Goal: Task Accomplishment & Management: Complete application form

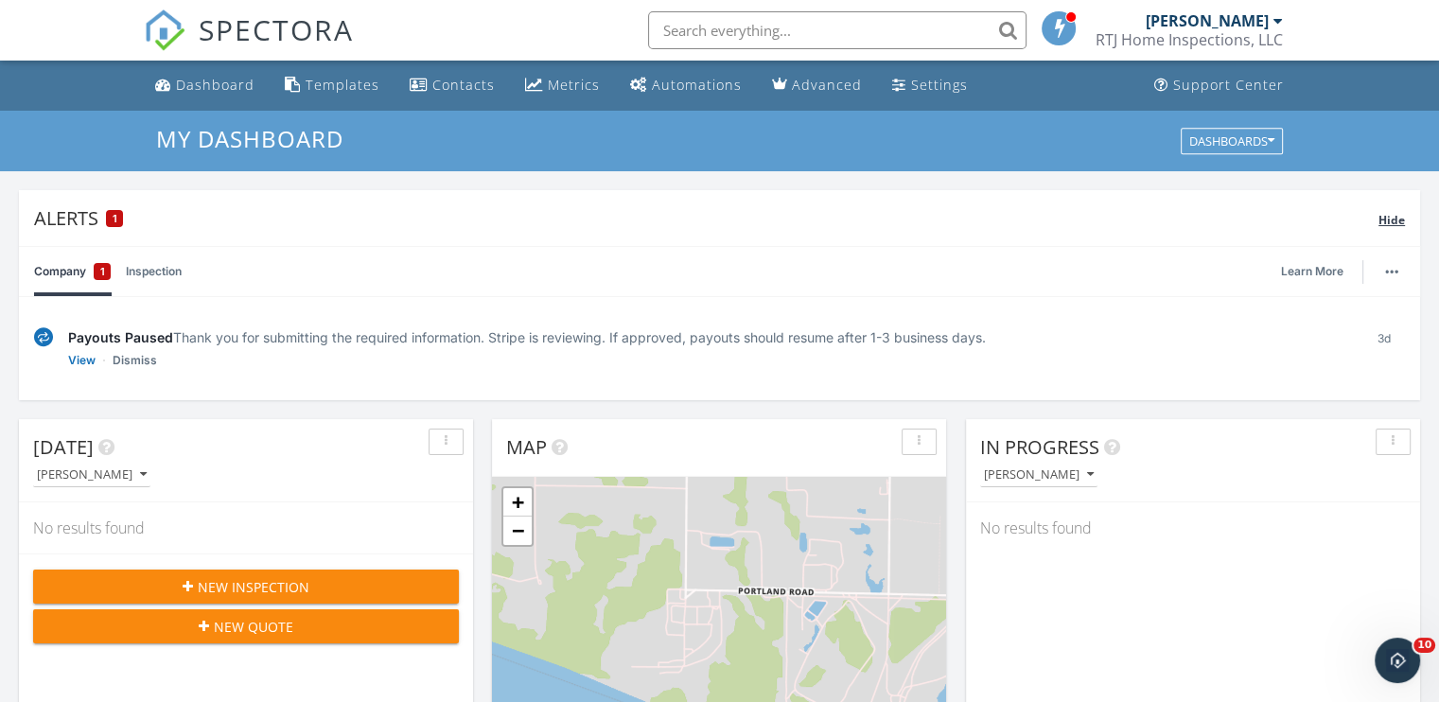
click at [89, 219] on div "Alerts 1" at bounding box center [706, 218] width 1344 height 26
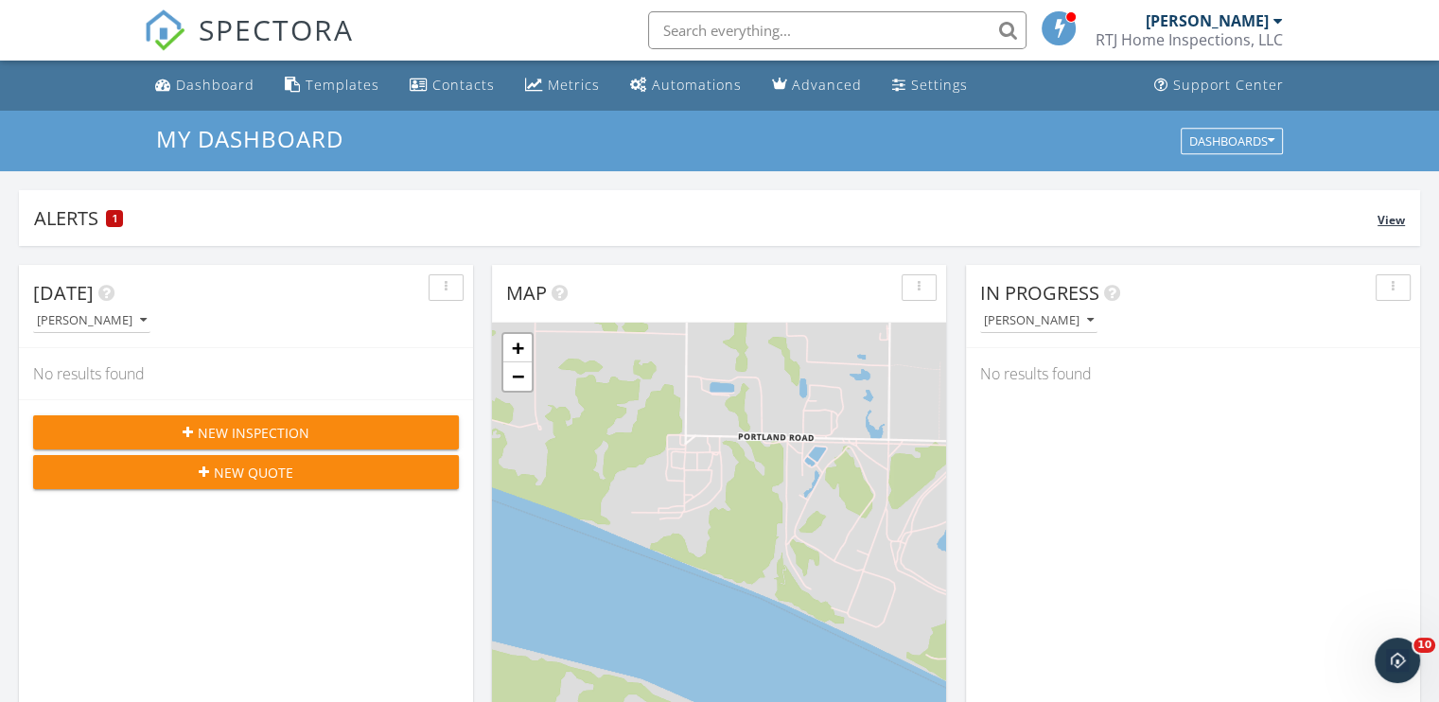
click at [89, 219] on div "Alerts 1" at bounding box center [705, 218] width 1343 height 26
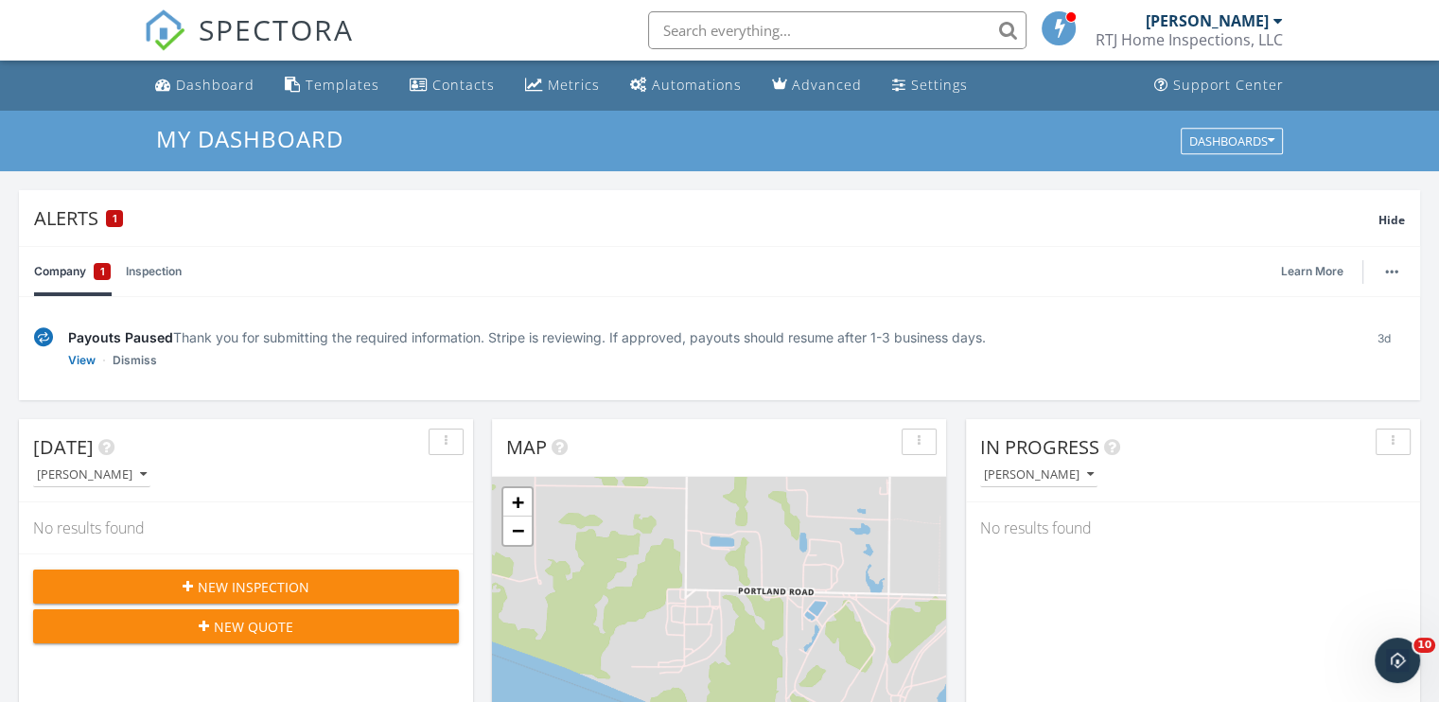
click at [73, 270] on link "Company 1" at bounding box center [72, 271] width 77 height 49
click at [155, 276] on link "Inspection" at bounding box center [154, 271] width 56 height 49
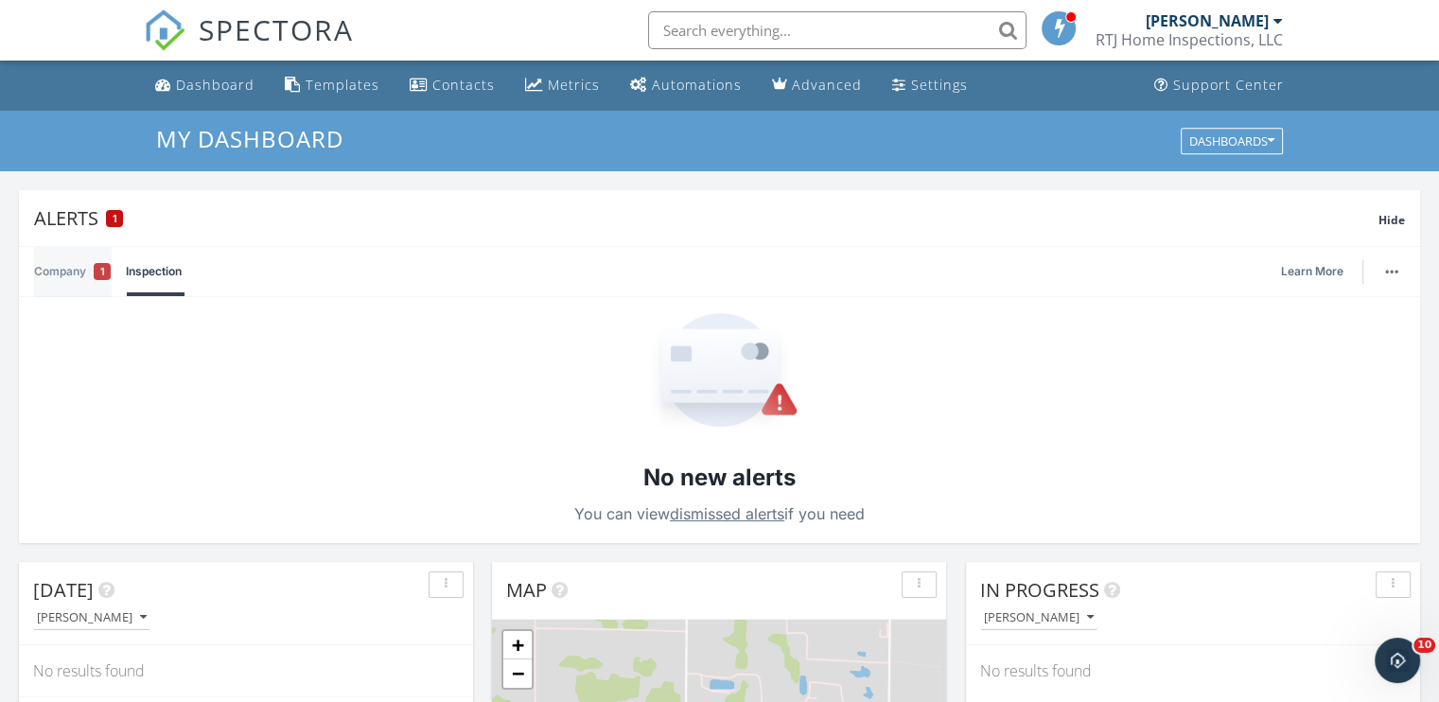
click at [62, 274] on link "Company 1" at bounding box center [72, 271] width 77 height 49
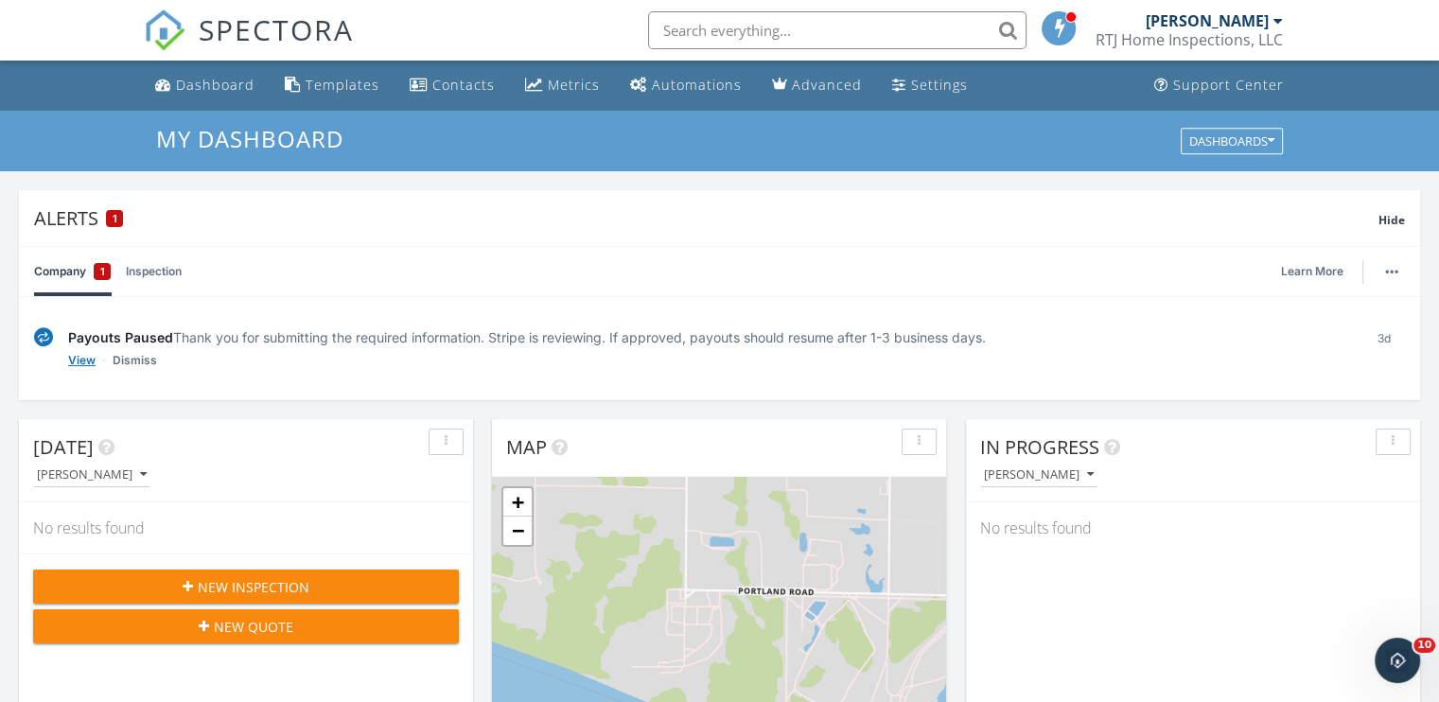
click at [82, 364] on link "View" at bounding box center [81, 360] width 27 height 19
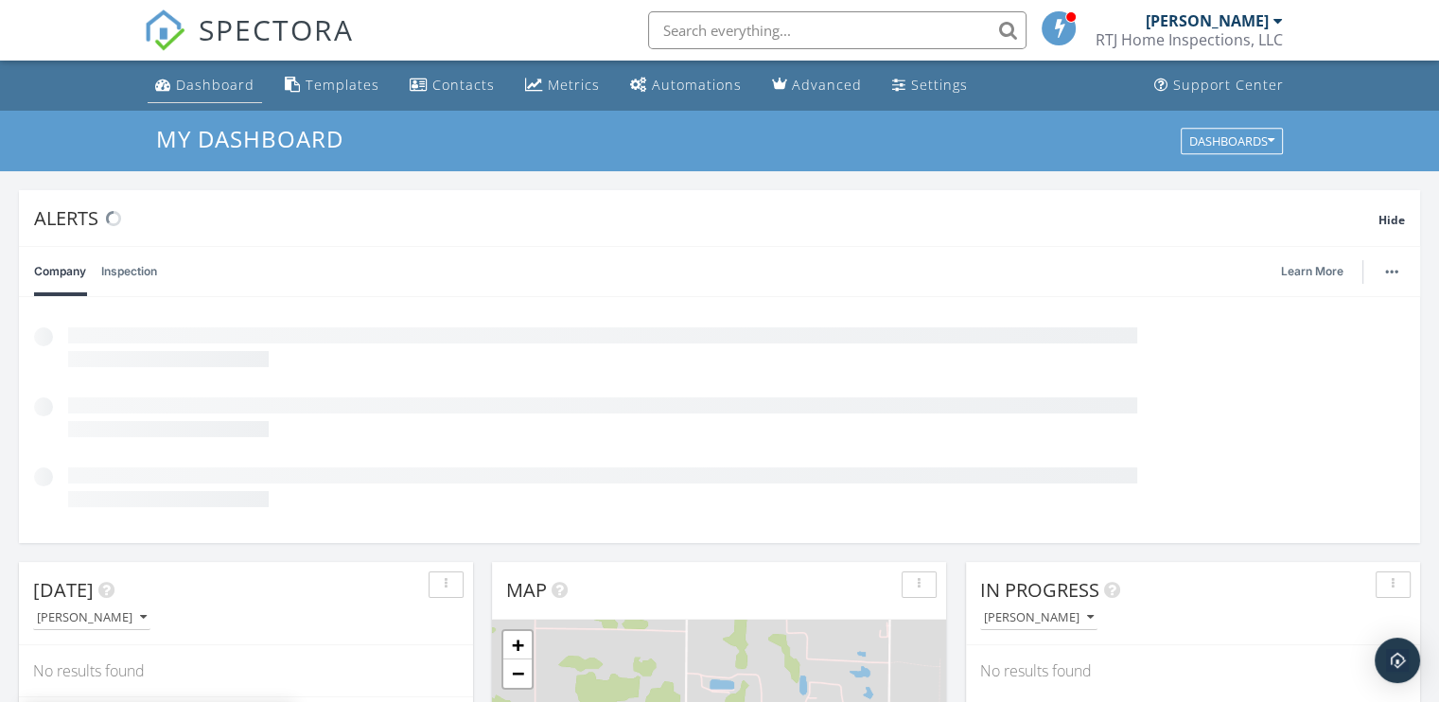
click at [210, 92] on div "Dashboard" at bounding box center [215, 85] width 79 height 18
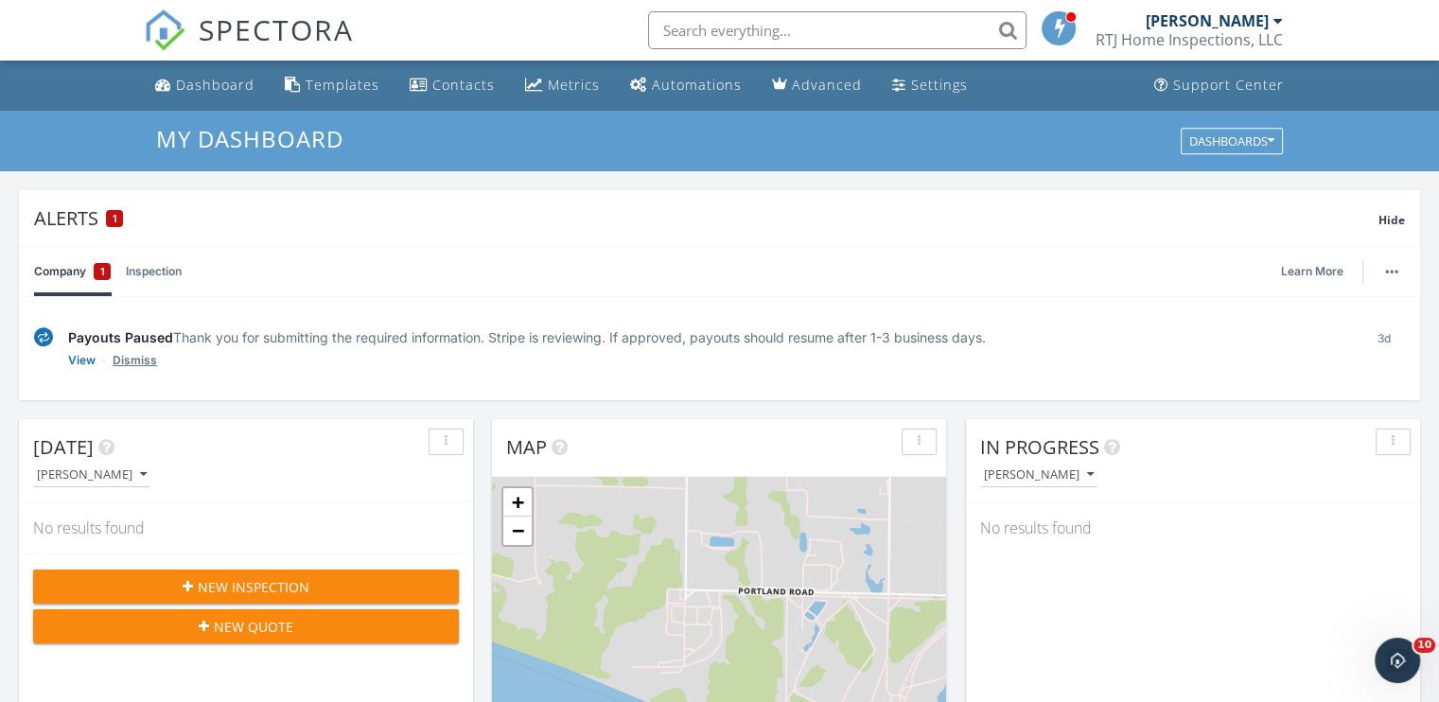
click at [132, 362] on link "Dismiss" at bounding box center [135, 360] width 44 height 19
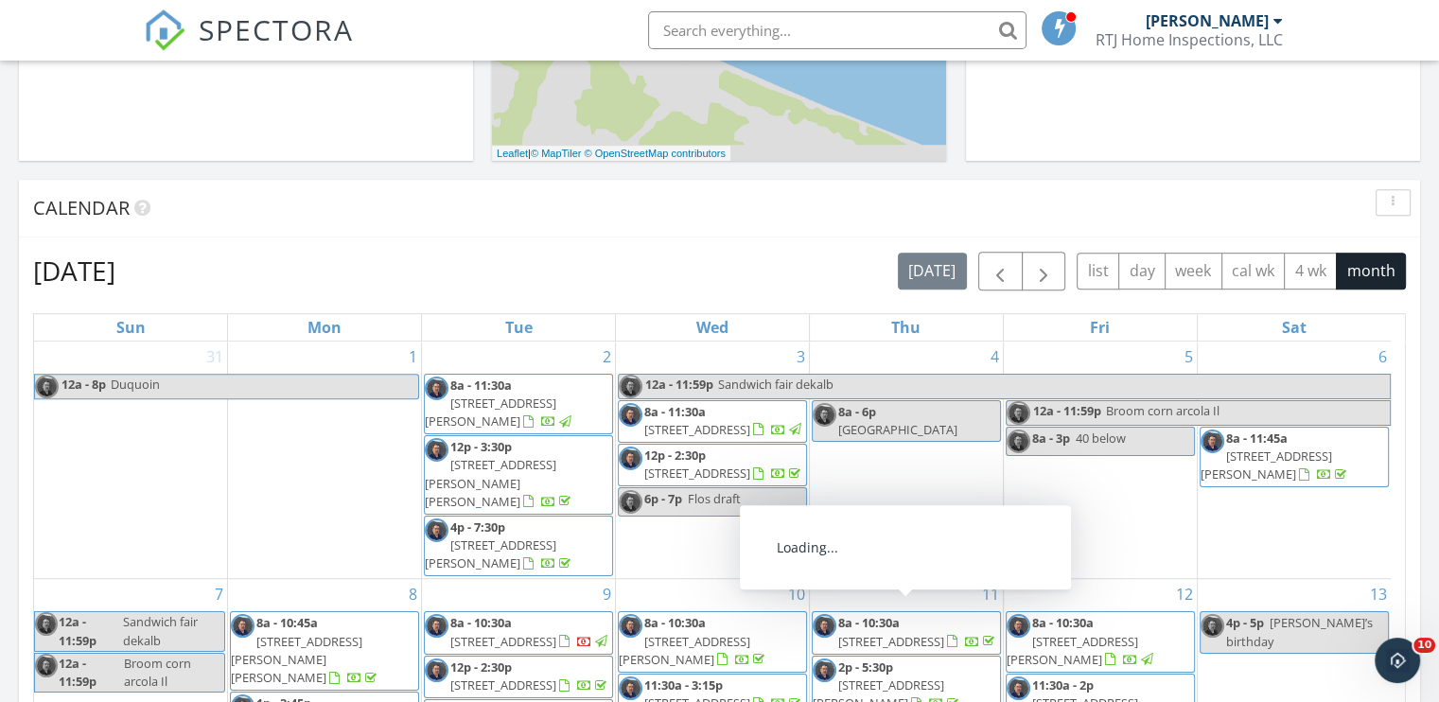
scroll to position [851, 0]
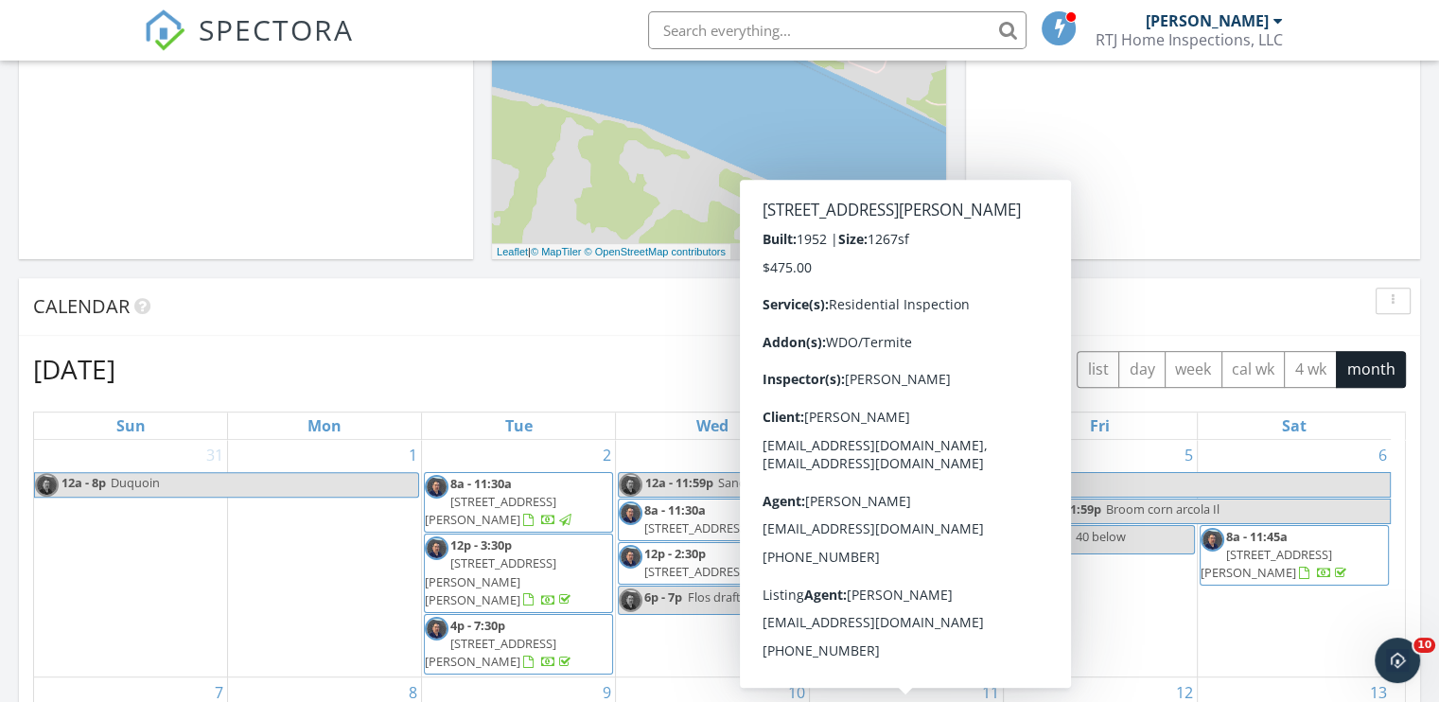
click at [534, 297] on div "Calendar" at bounding box center [705, 306] width 1344 height 28
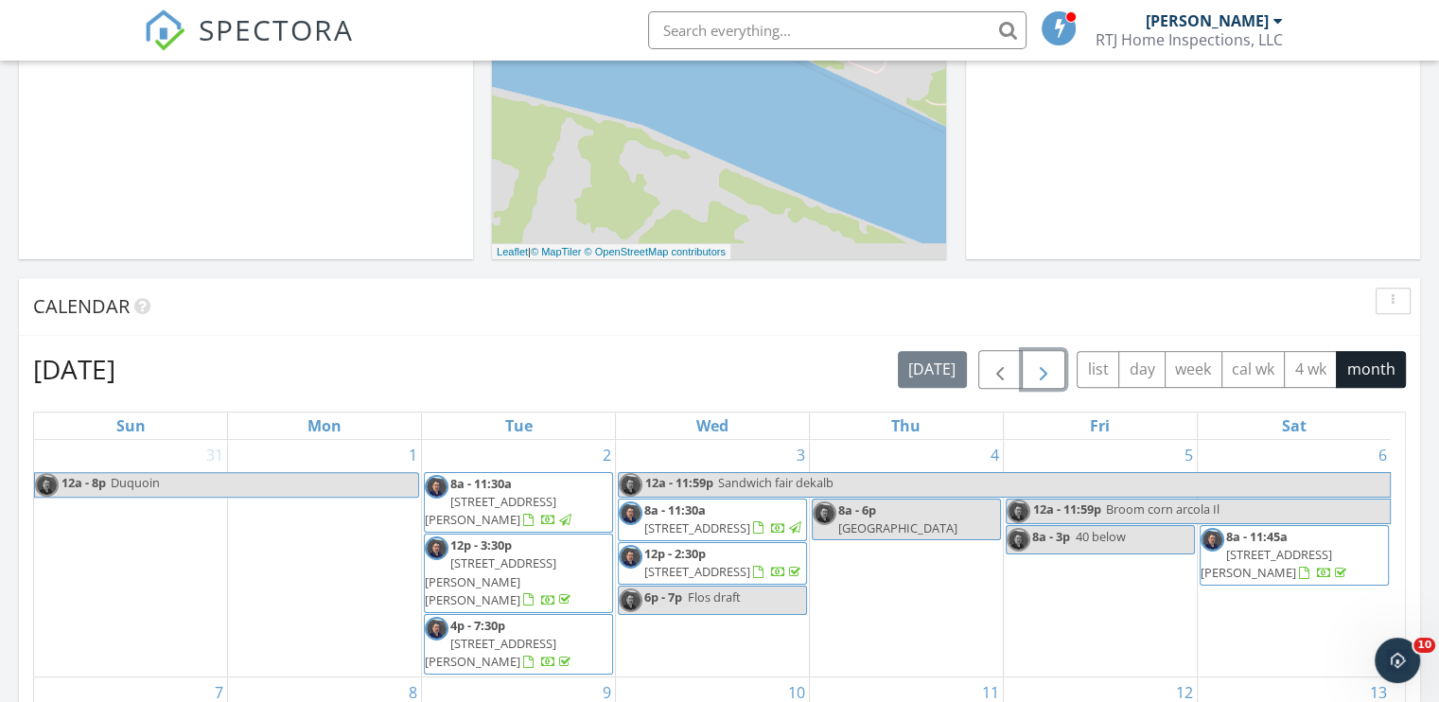
click at [1050, 373] on span "button" at bounding box center [1043, 370] width 23 height 23
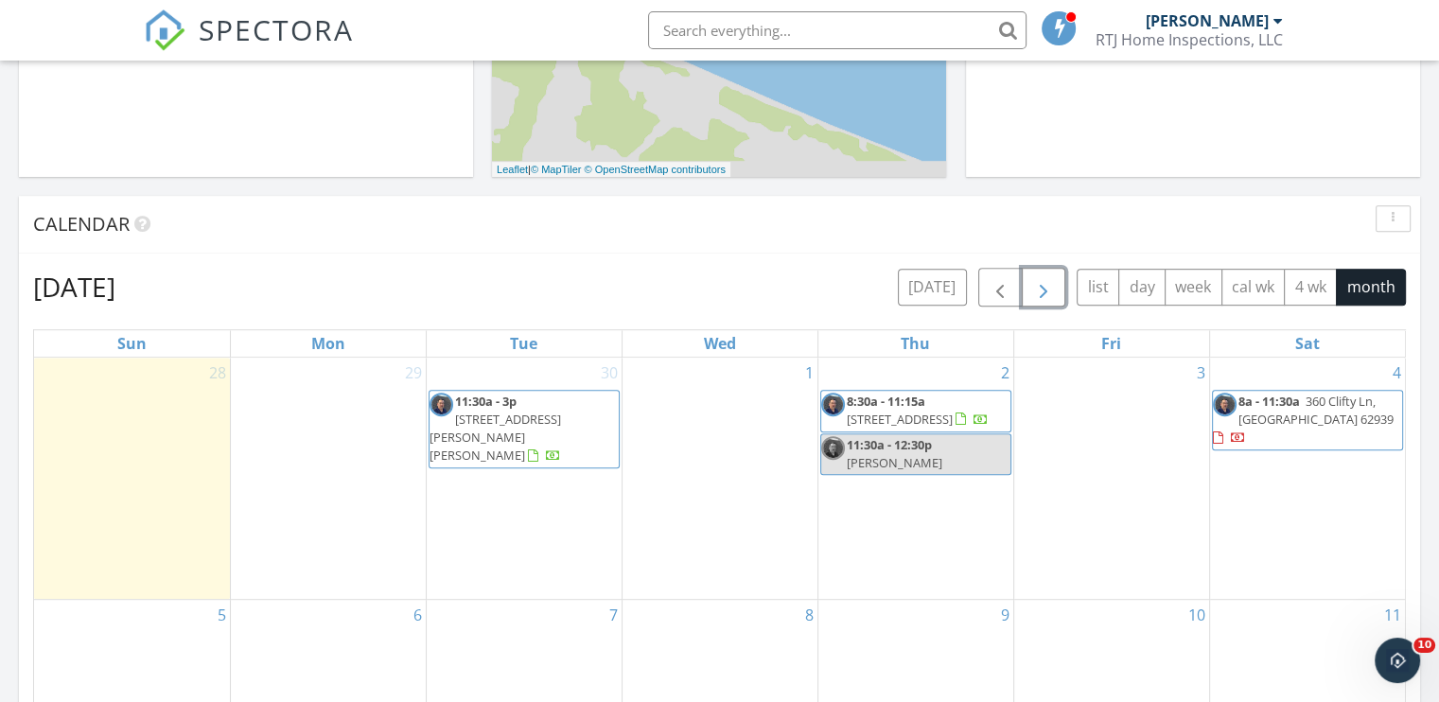
scroll to position [1041, 0]
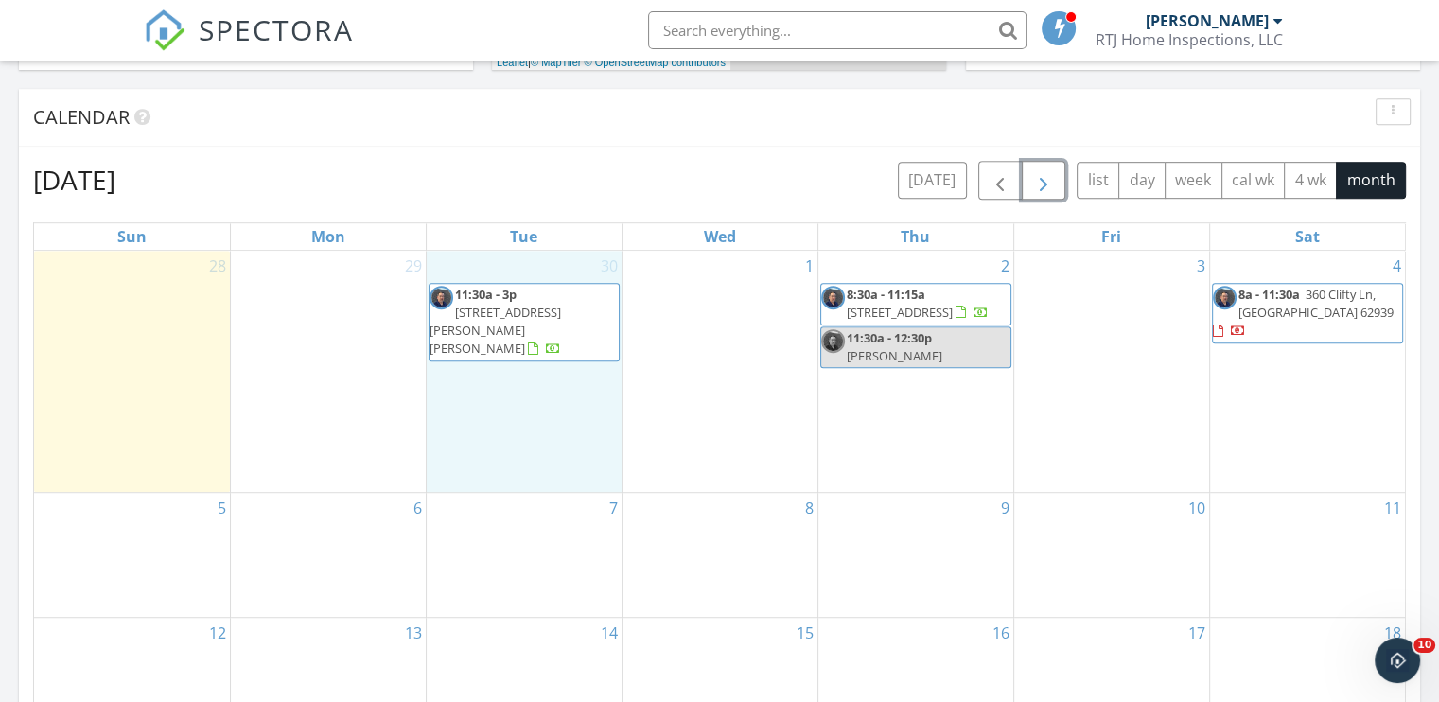
click at [507, 387] on div "30 11:30a - 3p 402 Wilson St, Herrin 62948" at bounding box center [524, 371] width 195 height 241
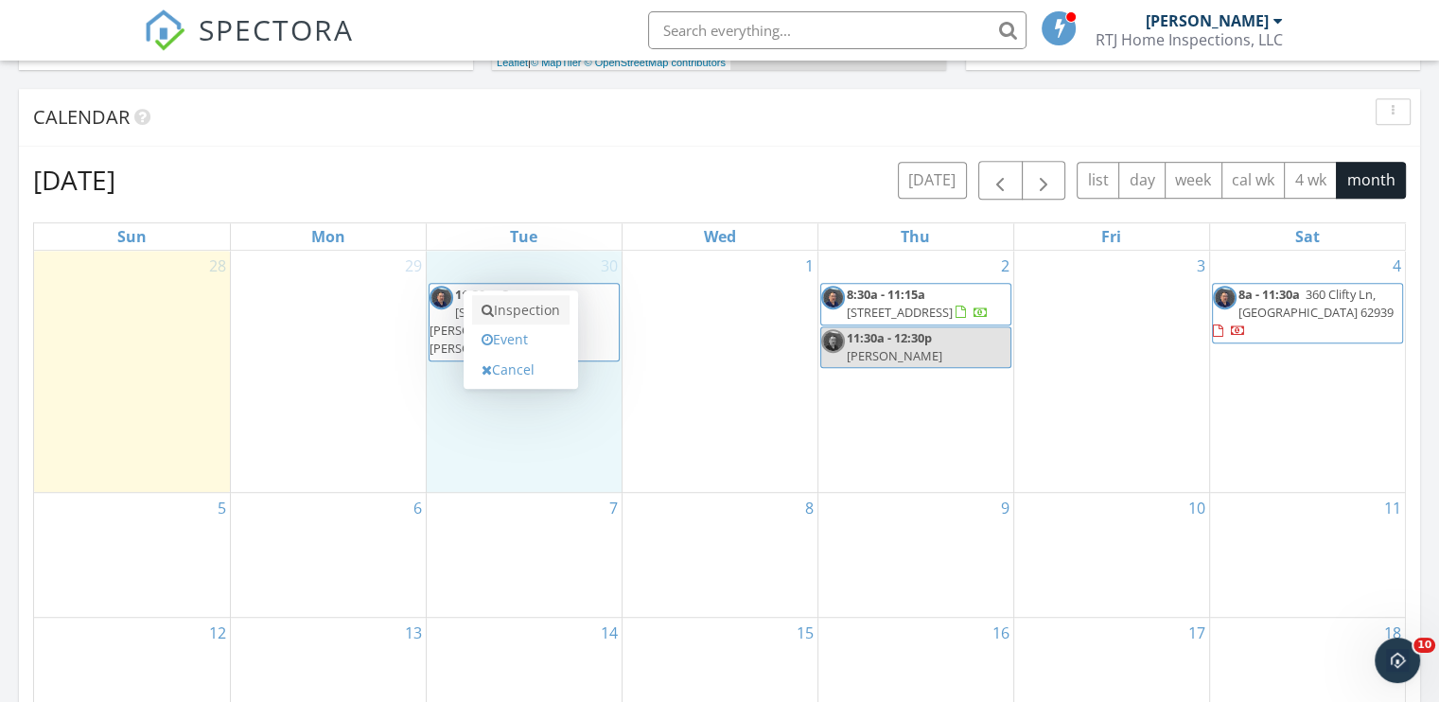
click at [508, 307] on link "Inspection" at bounding box center [520, 310] width 97 height 30
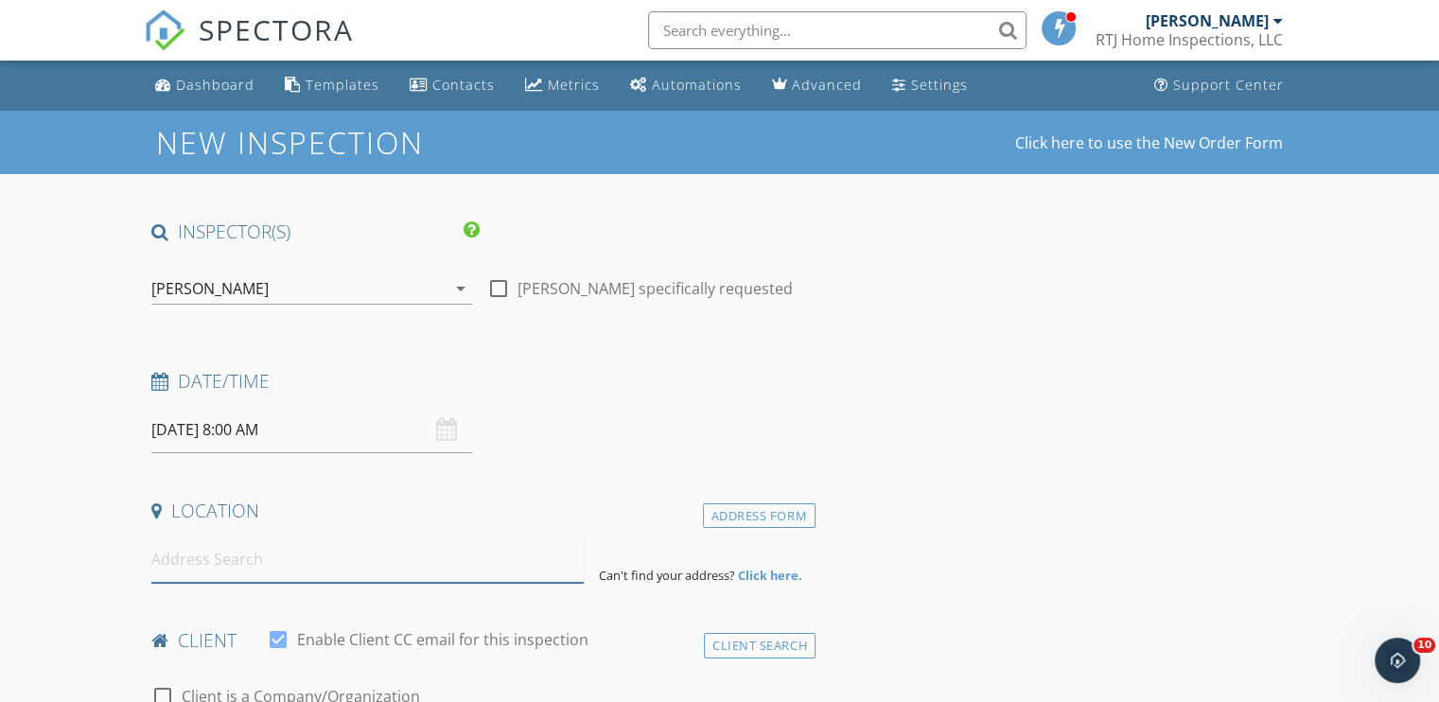
click at [251, 562] on input at bounding box center [367, 559] width 432 height 46
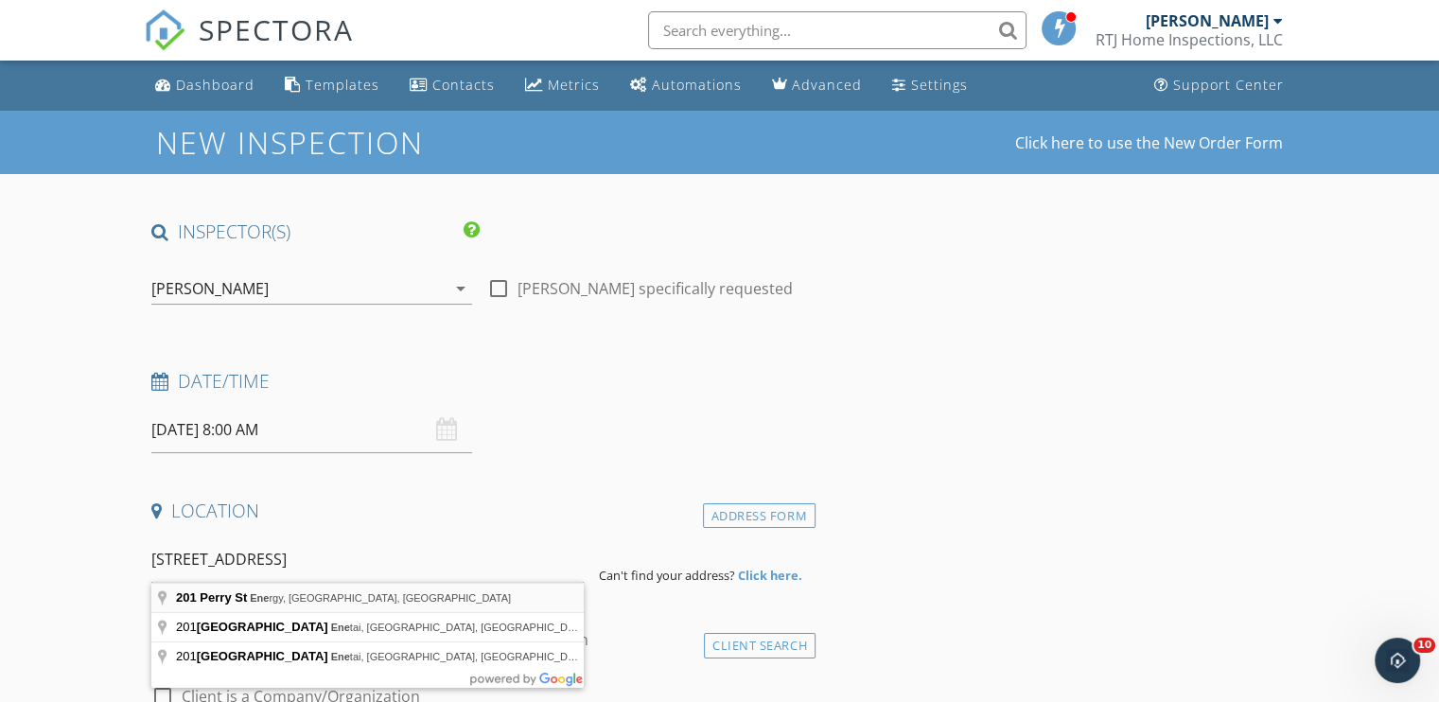
type input "201 Perry St, Energy, IL, USA"
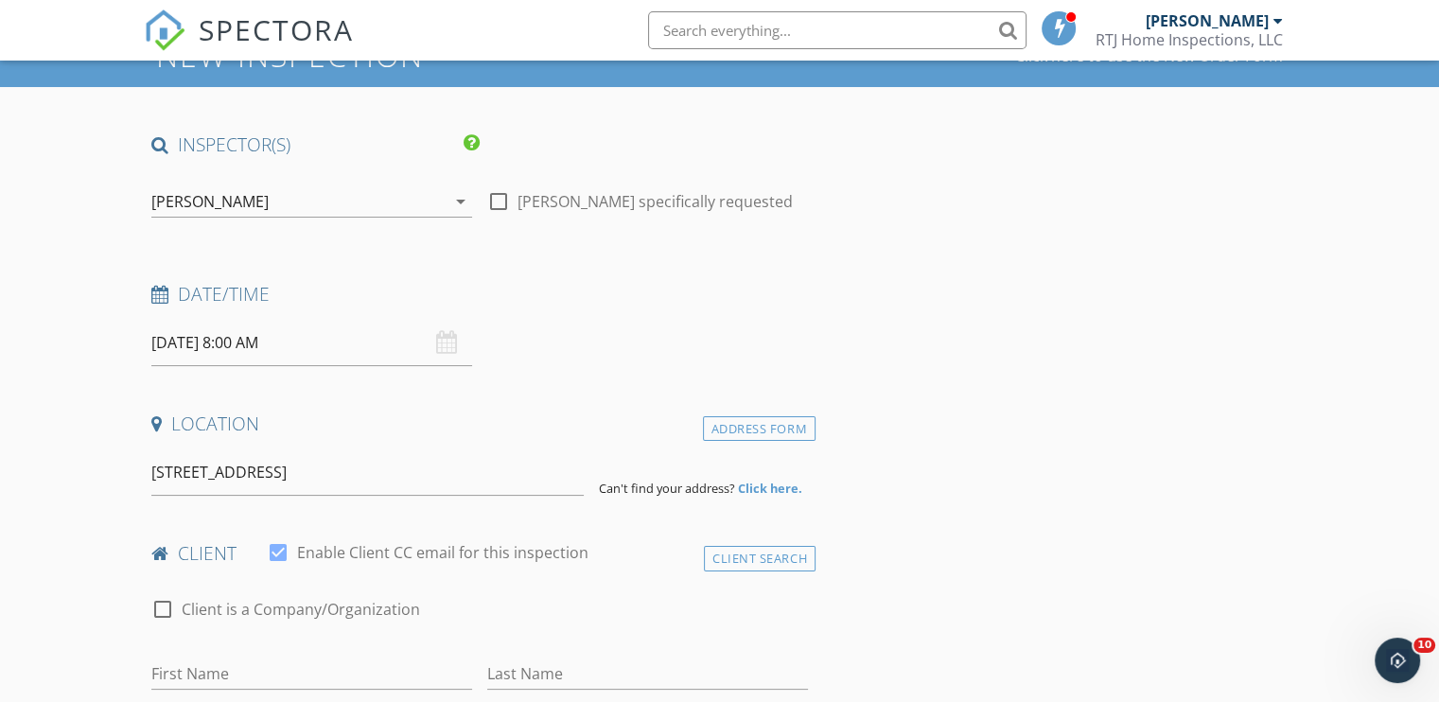
scroll to position [189, 0]
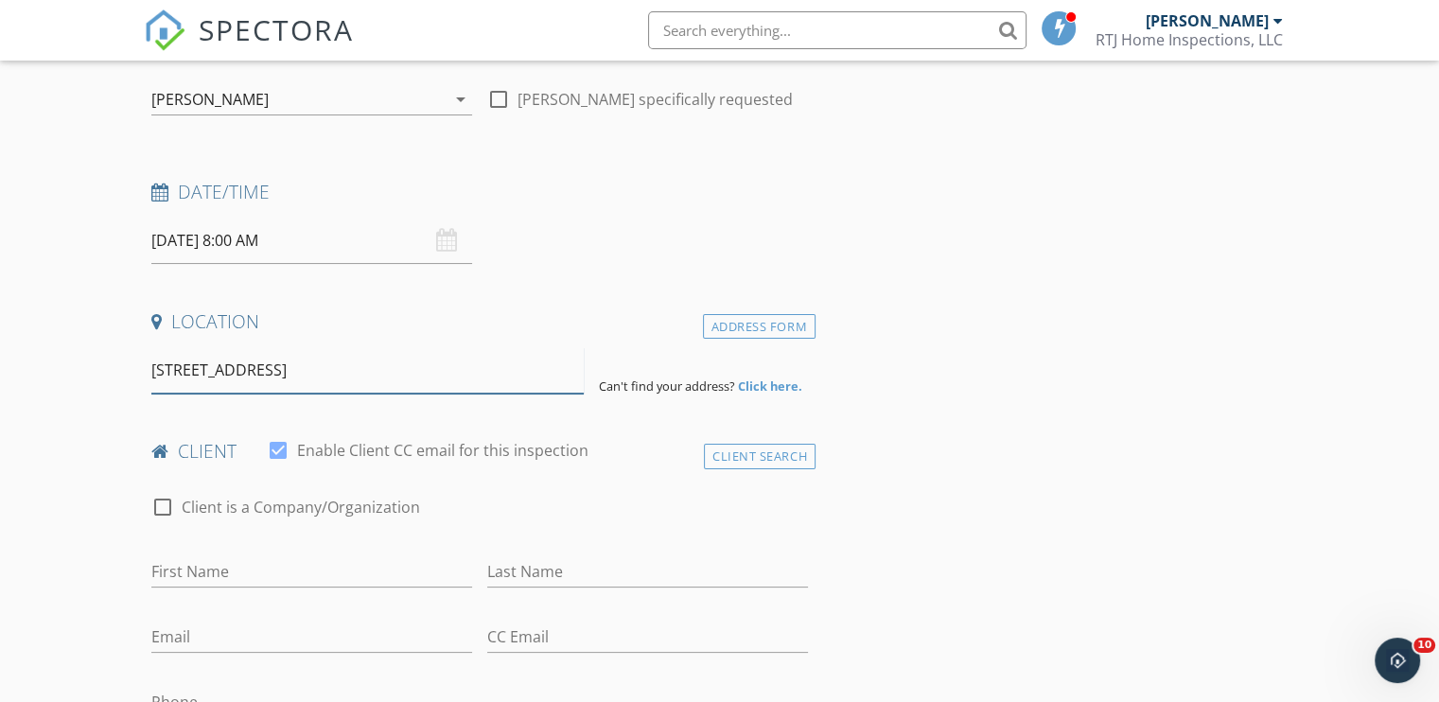
click at [425, 376] on input "201 Perry St, Energy, IL, USA" at bounding box center [367, 370] width 432 height 46
click at [753, 387] on strong "Click here." at bounding box center [770, 385] width 64 height 17
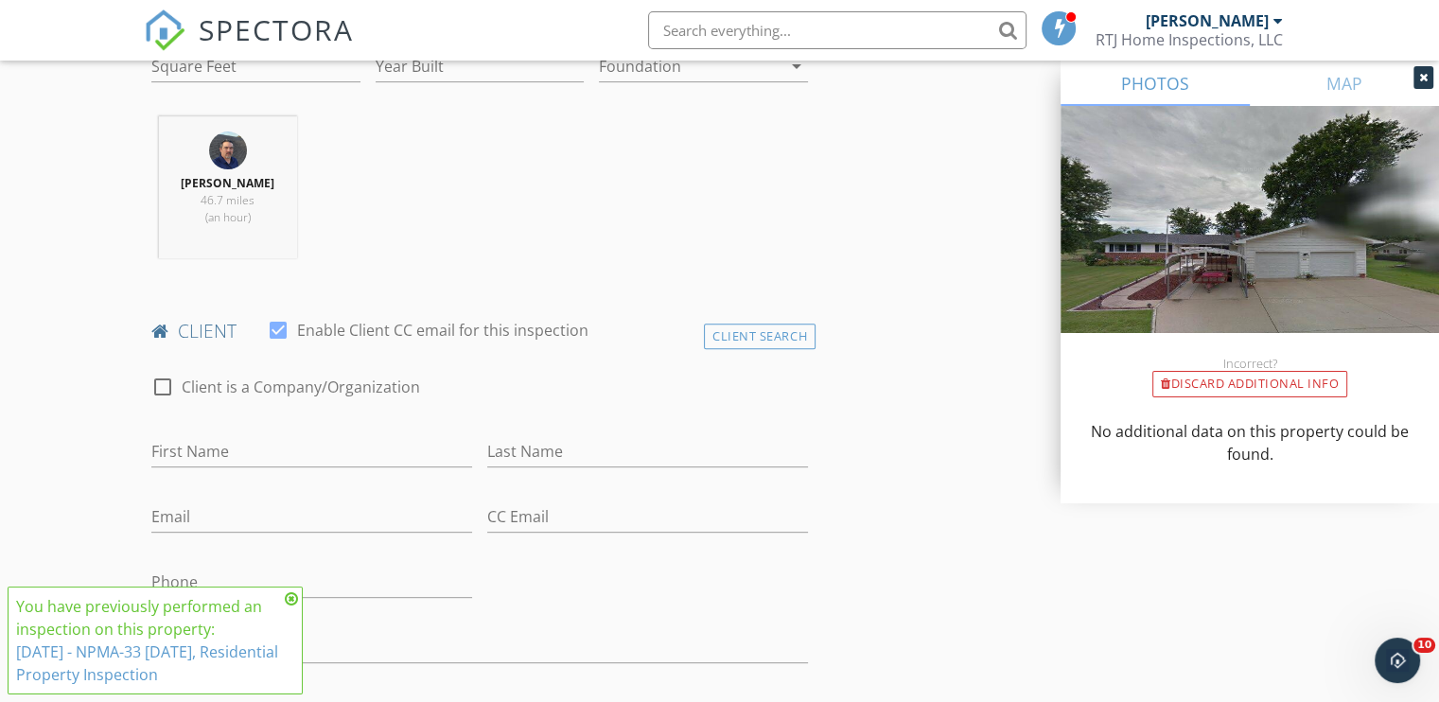
scroll to position [757, 0]
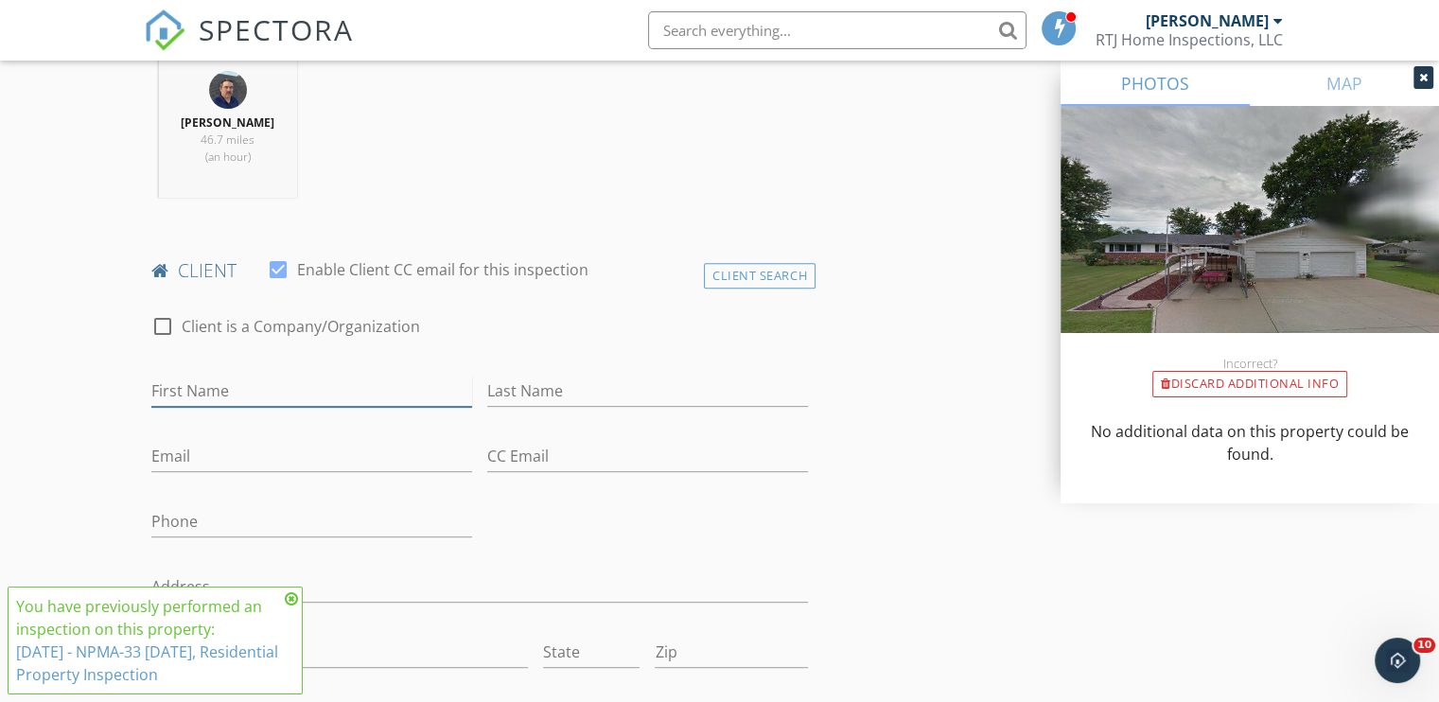
click at [214, 391] on input "First Name" at bounding box center [311, 391] width 321 height 31
type input "Greg"
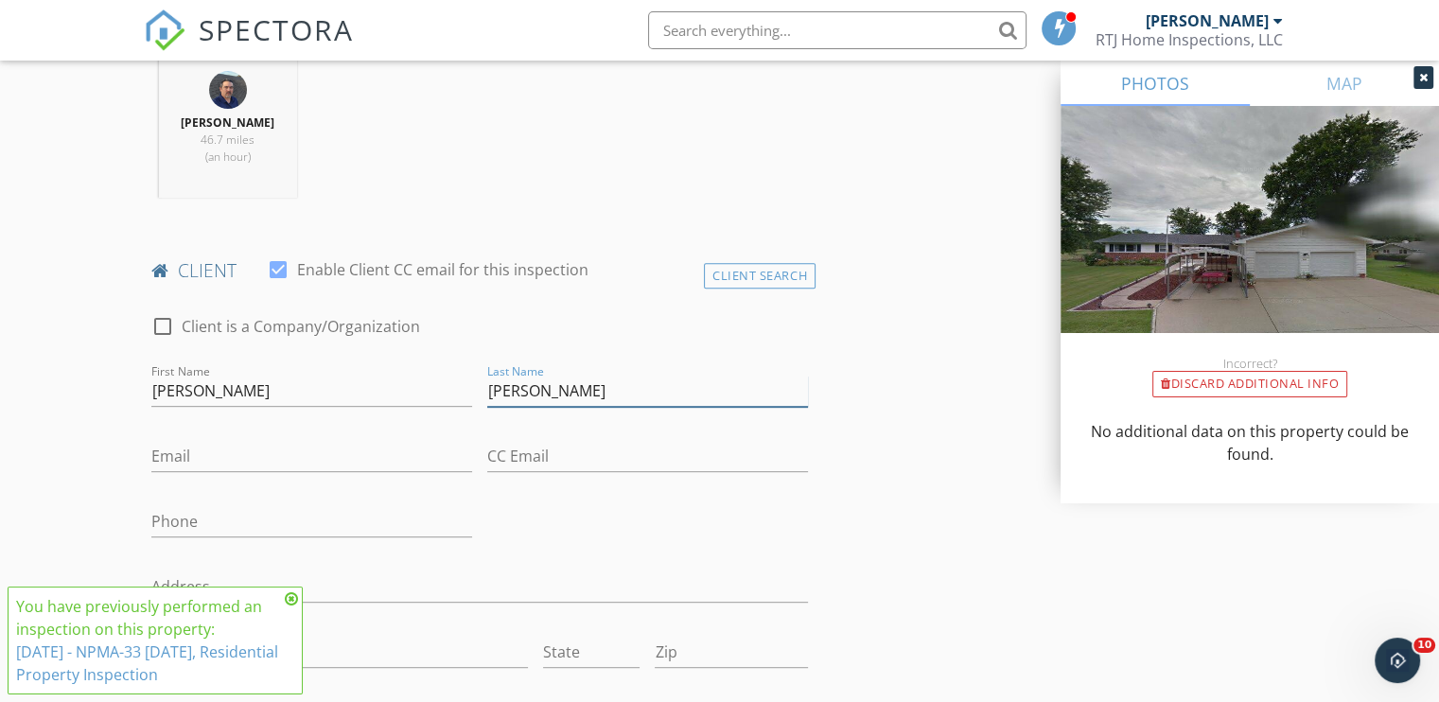
type input "Moore"
type input "gmoore05@comcast.net"
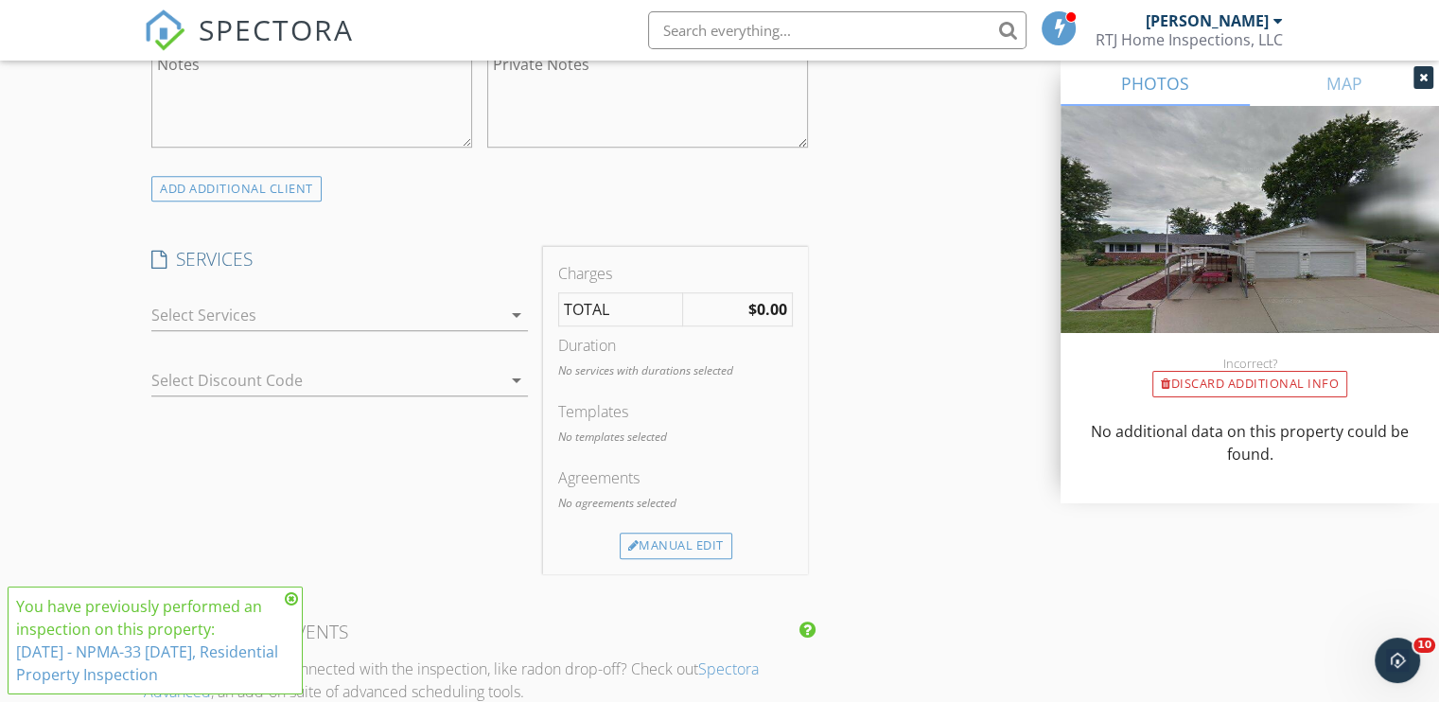
scroll to position [1419, 0]
type input "713-492-6888"
click at [240, 315] on div at bounding box center [326, 311] width 350 height 30
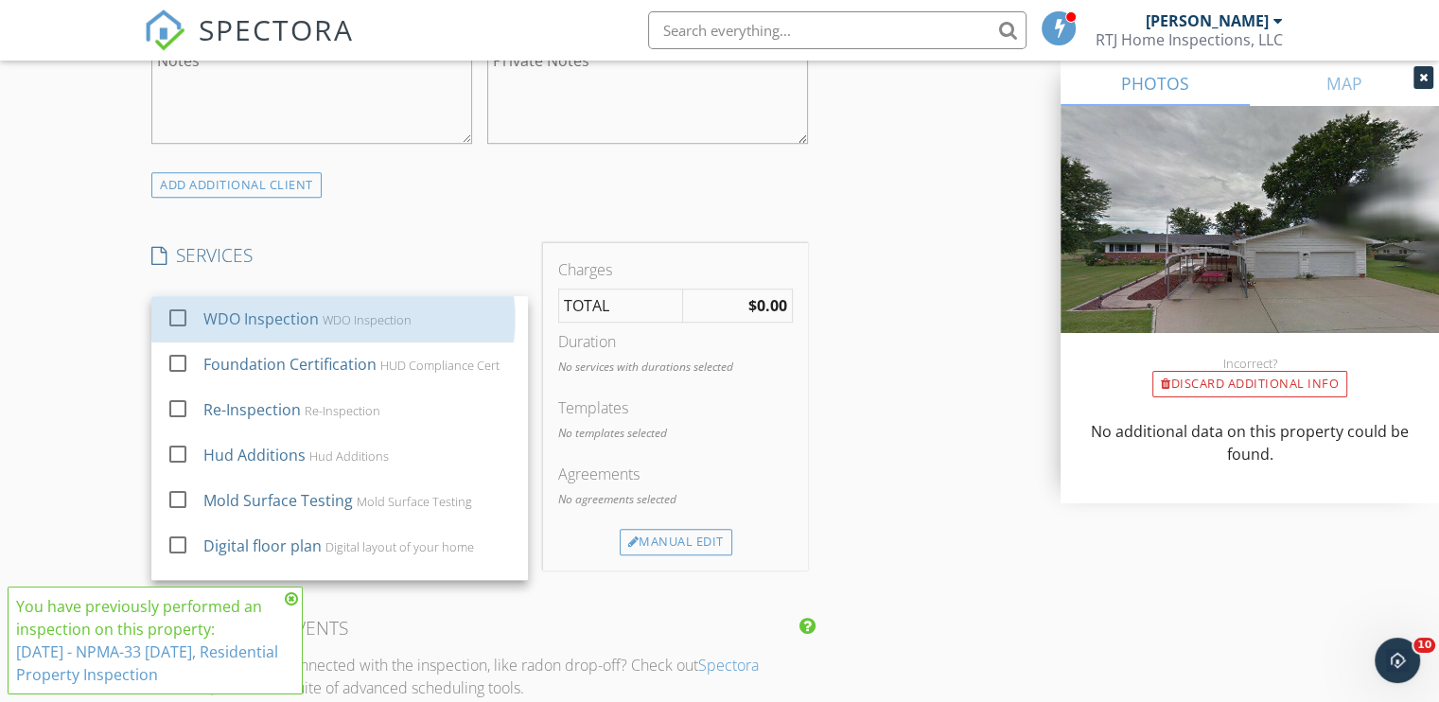
click at [240, 315] on div "WDO Inspection" at bounding box center [260, 318] width 115 height 23
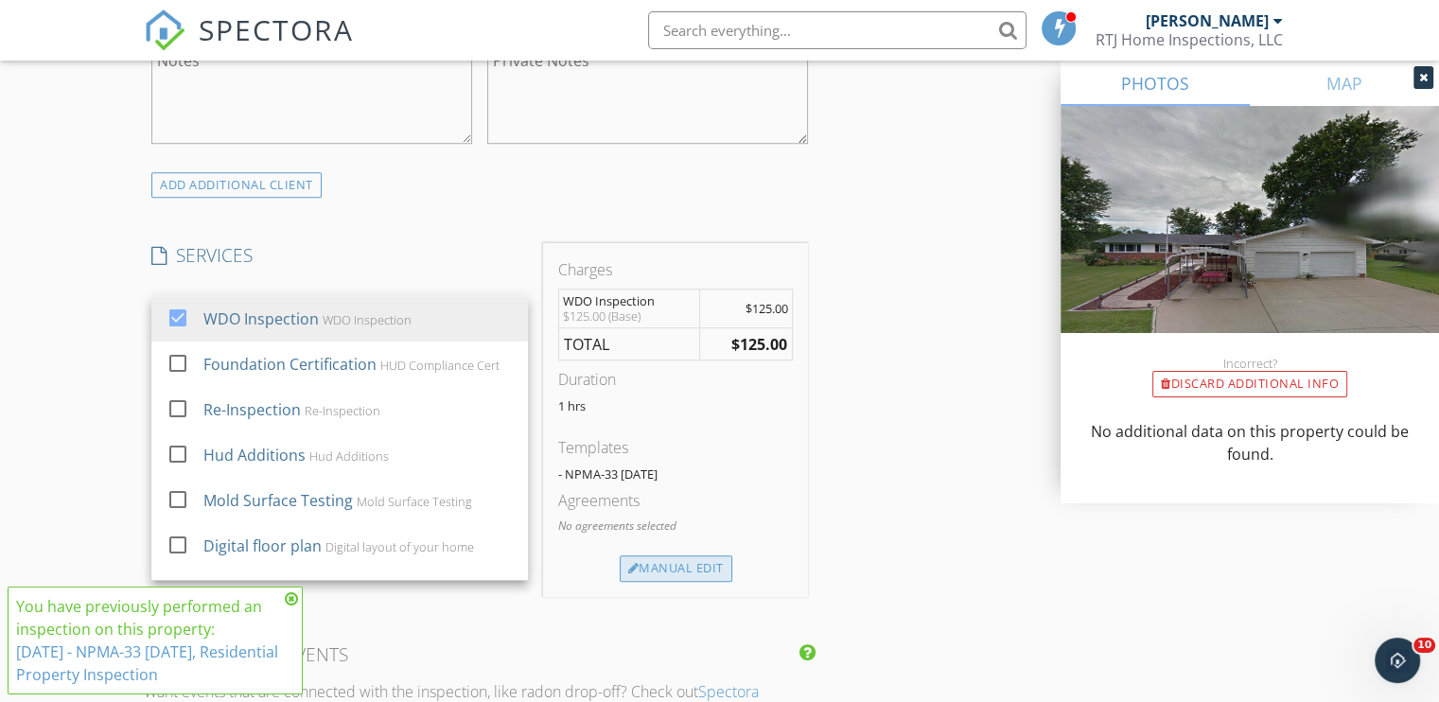
click at [682, 572] on div "Manual Edit" at bounding box center [676, 568] width 113 height 26
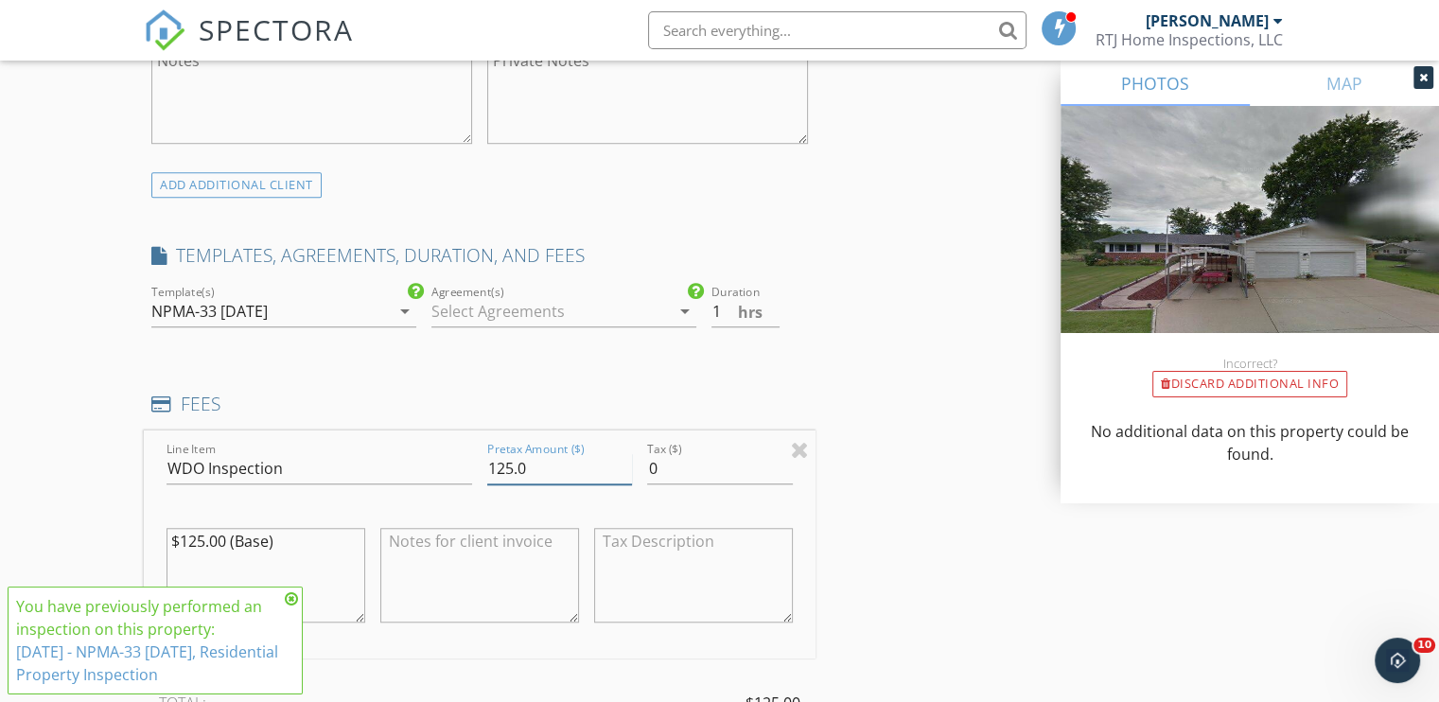
drag, startPoint x: 528, startPoint y: 473, endPoint x: 442, endPoint y: 467, distance: 86.3
click at [441, 468] on div "Line Item WDO Inspection Pretax Amount ($) 125.0 Tax ($) 0 $125.00 (Base)" at bounding box center [480, 544] width 672 height 228
type input "100"
click at [870, 442] on div "INSPECTOR(S) check_box Robert Johnson PRIMARY Robert Johnson arrow_drop_down ch…" at bounding box center [719, 479] width 1151 height 3356
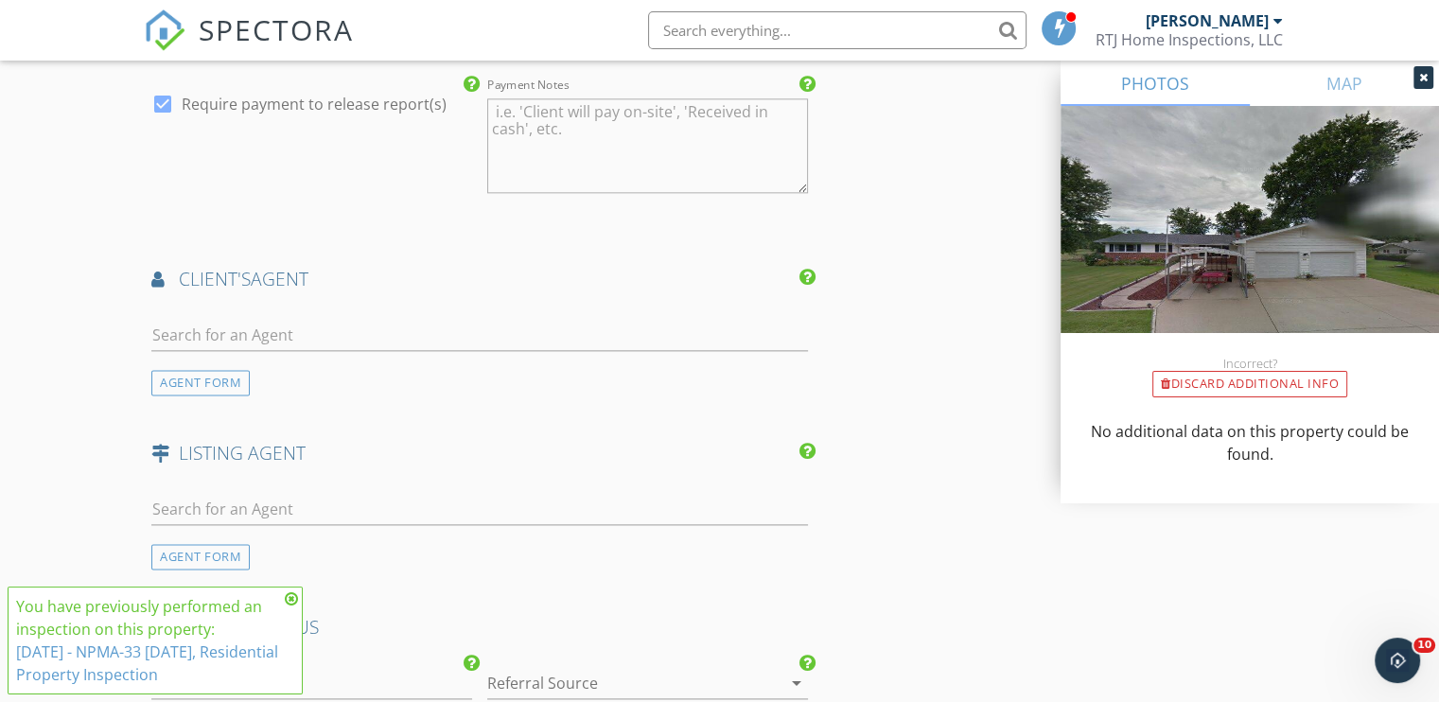
scroll to position [2365, 0]
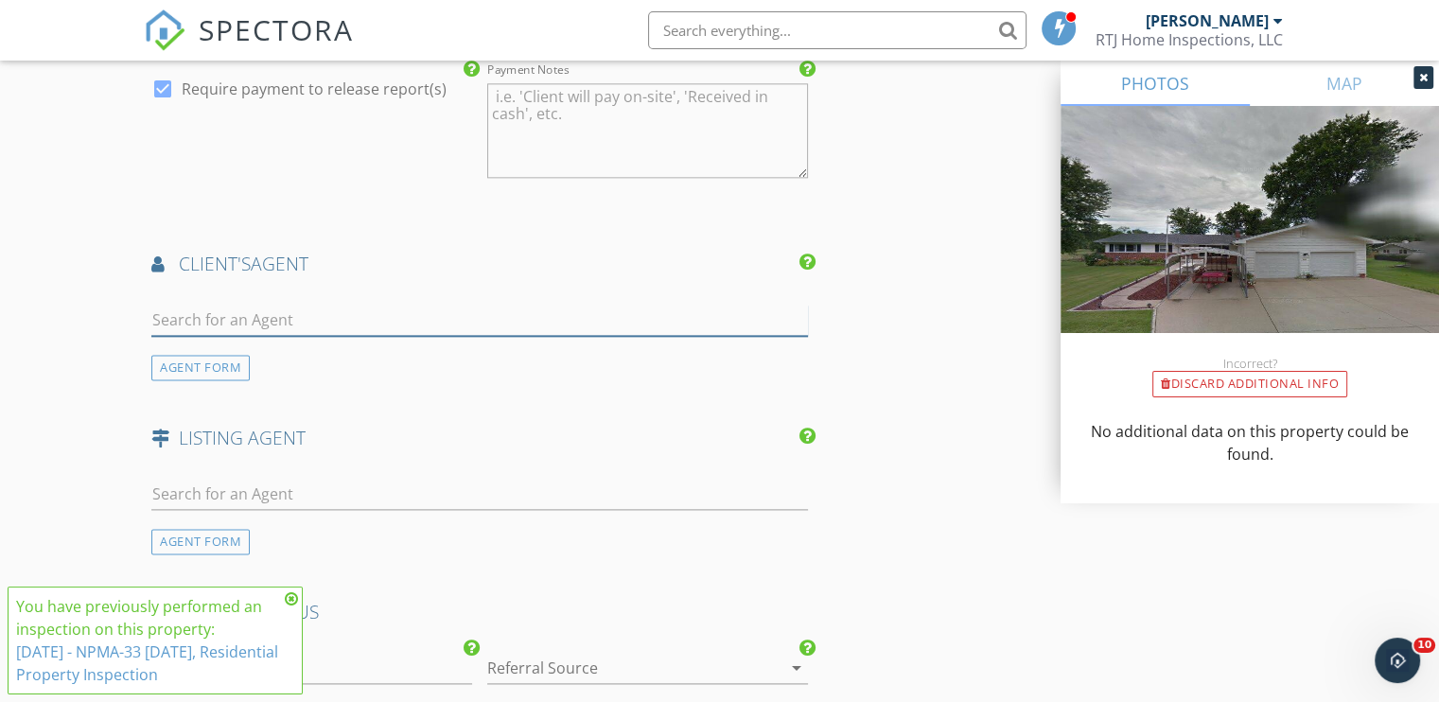
click at [348, 324] on input "text" at bounding box center [479, 320] width 656 height 31
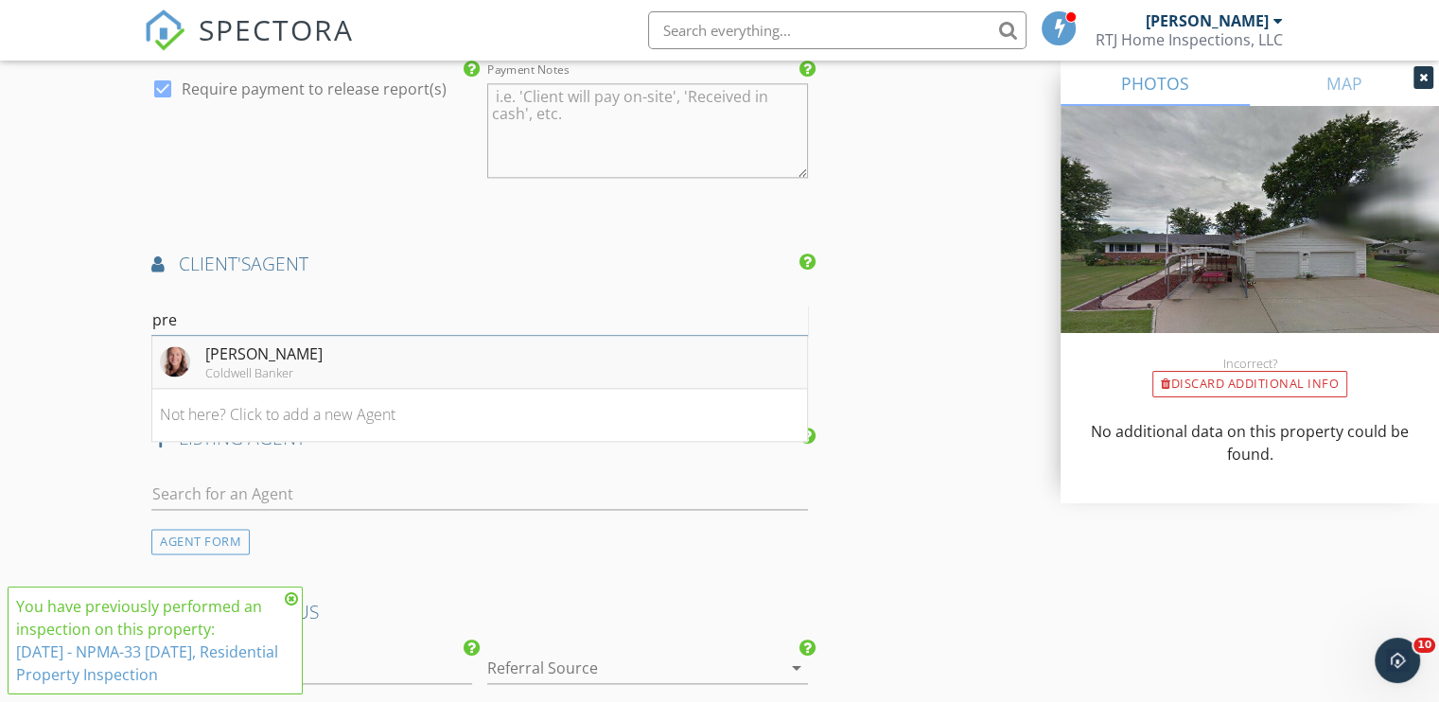
type input "pre"
click at [271, 359] on div "Presley Barnett" at bounding box center [263, 353] width 117 height 23
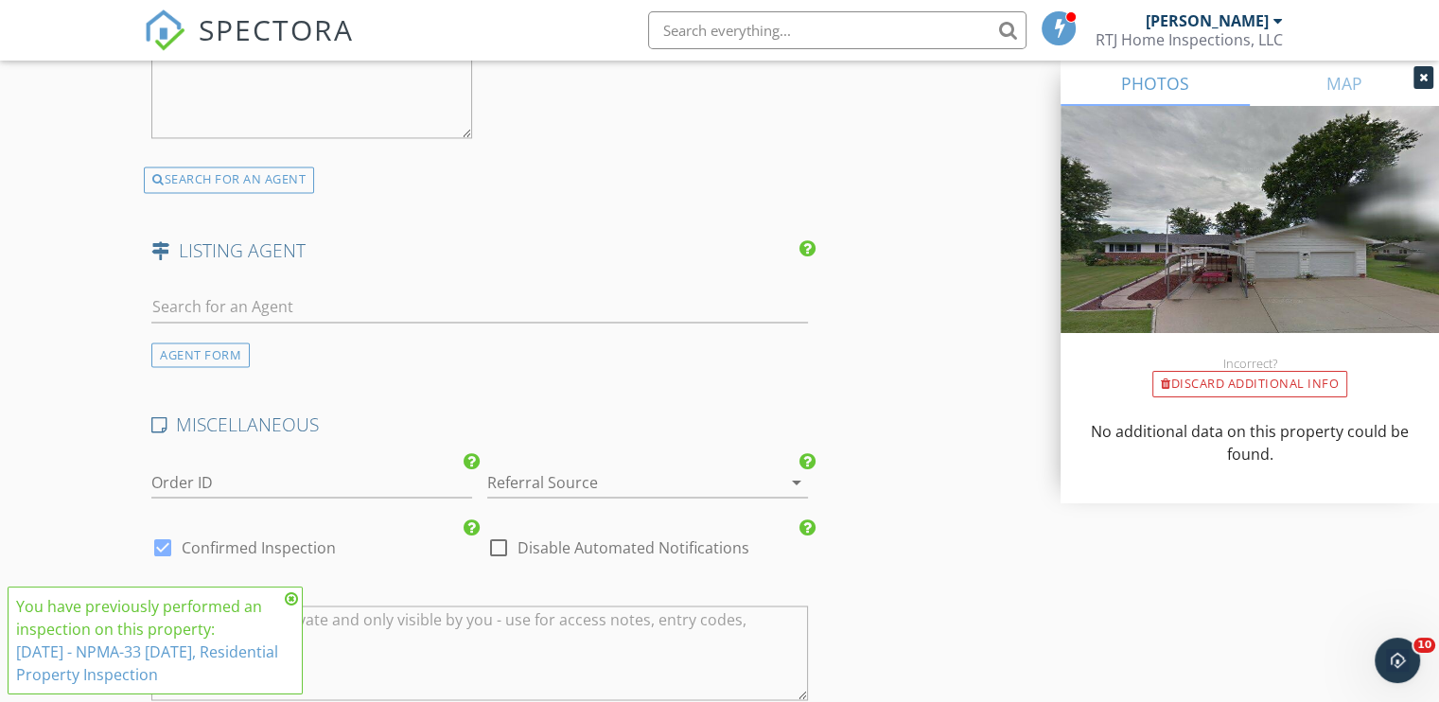
scroll to position [3122, 0]
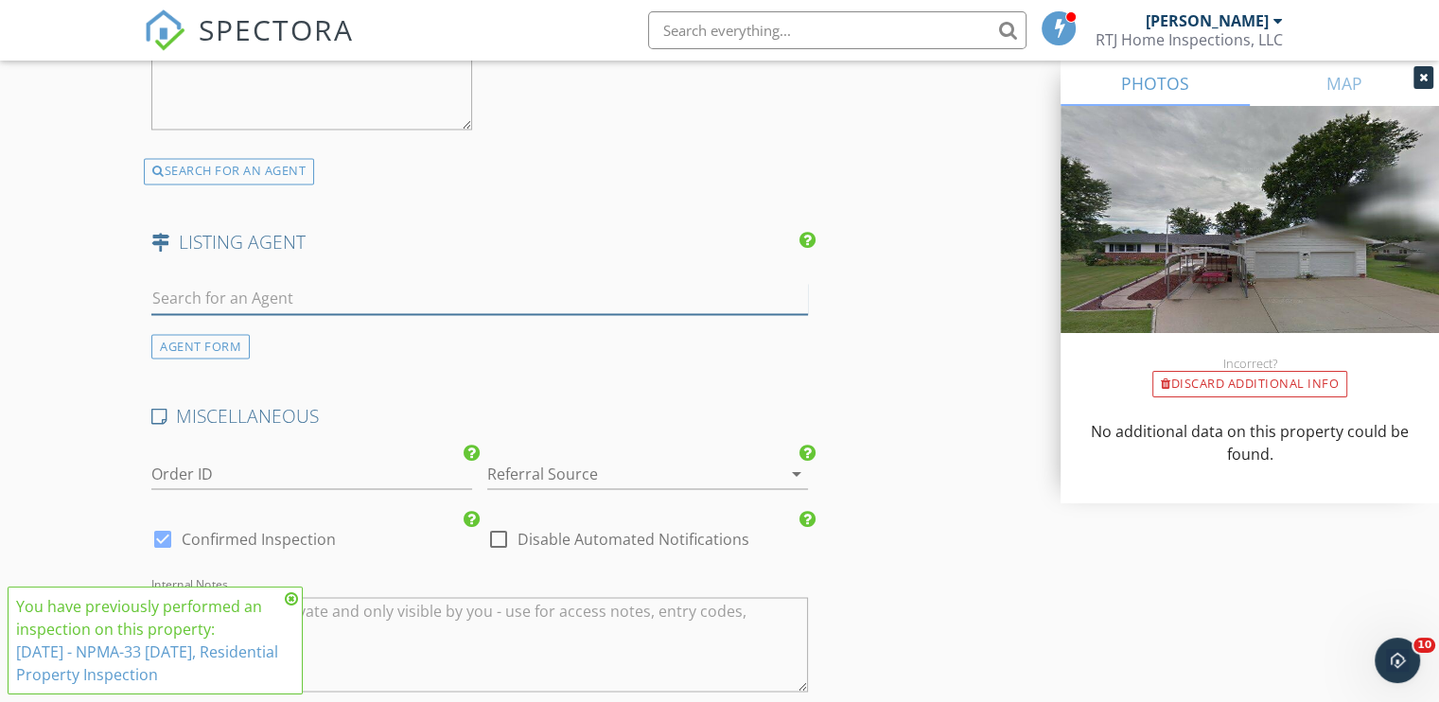
click at [343, 283] on input "text" at bounding box center [479, 298] width 656 height 31
type input "pres"
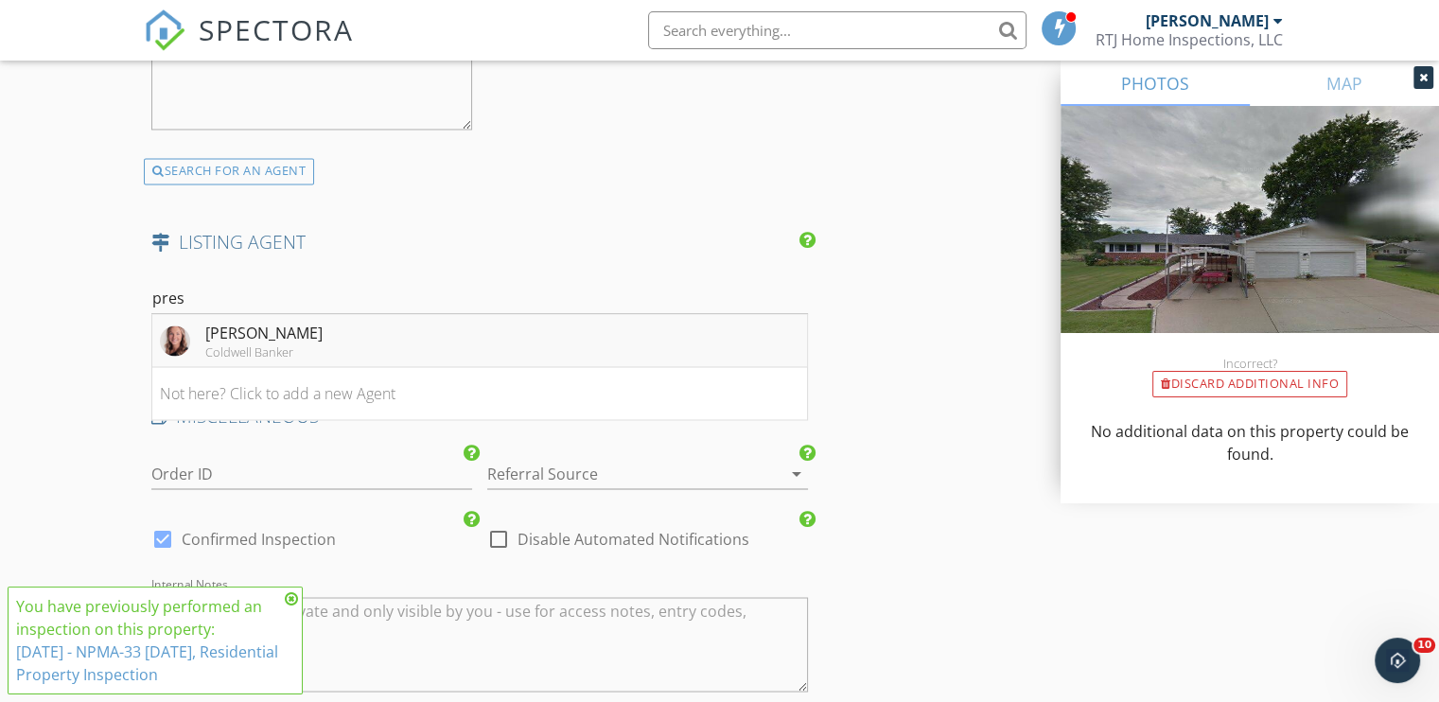
click at [301, 327] on div "[PERSON_NAME]" at bounding box center [263, 333] width 117 height 23
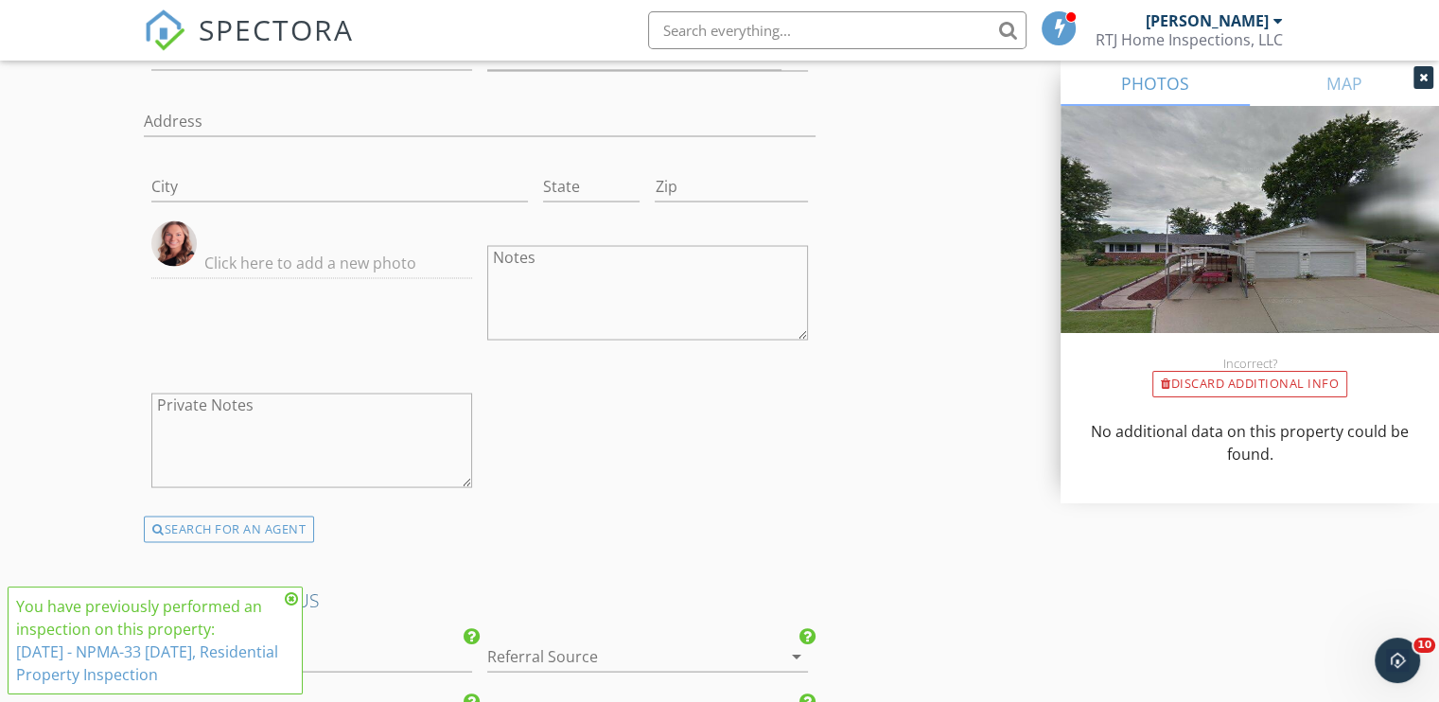
scroll to position [4033, 0]
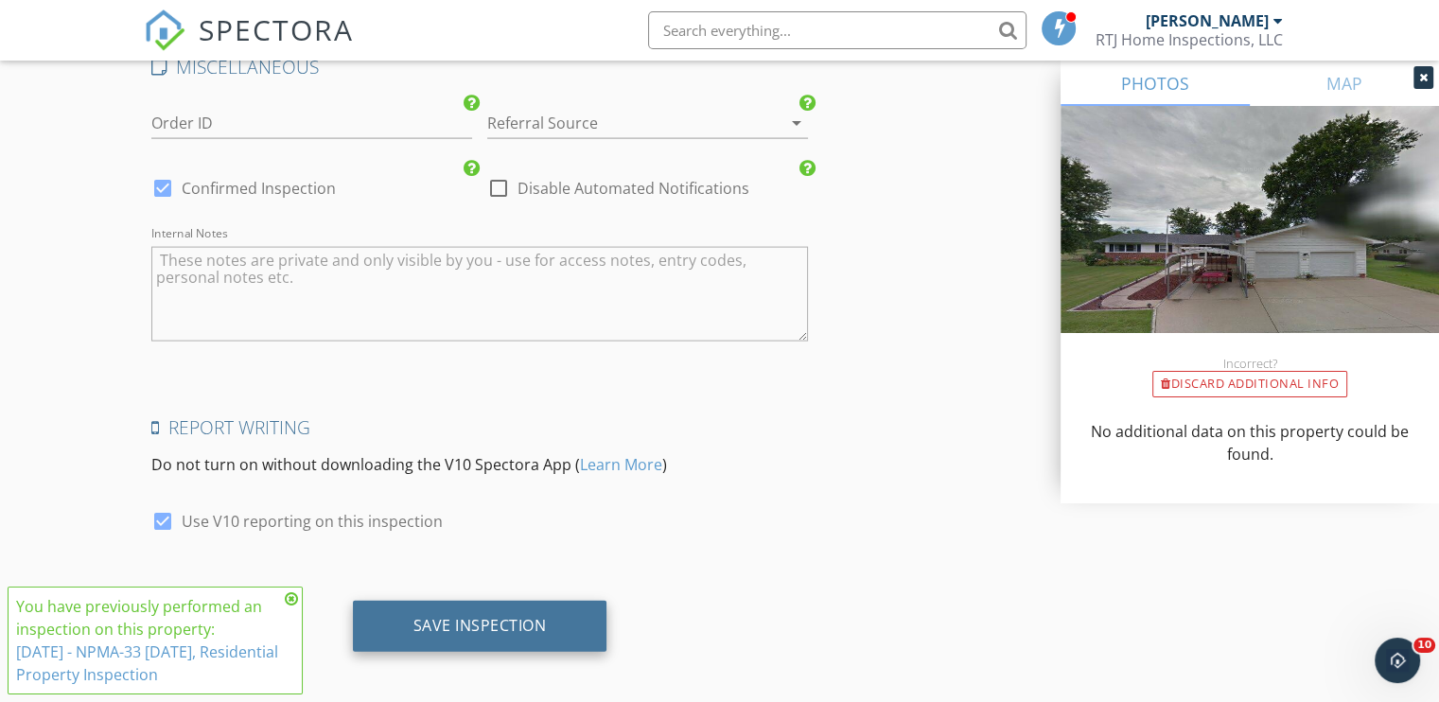
click at [491, 616] on div "Save Inspection" at bounding box center [479, 625] width 133 height 19
